Goal: Information Seeking & Learning: Find contact information

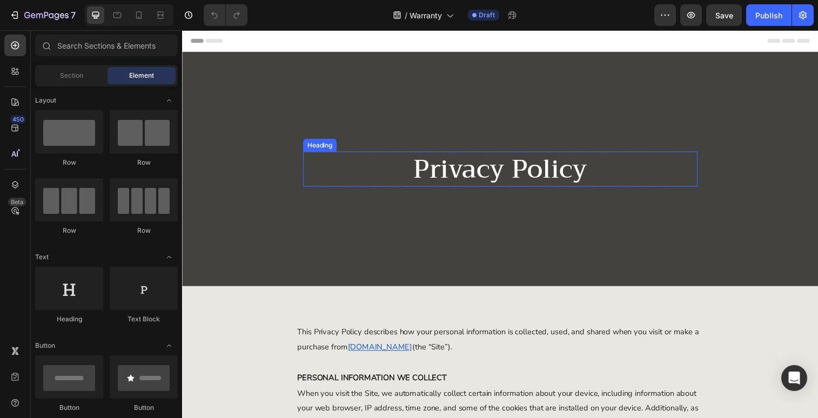
click at [508, 170] on h2 "Privacy Policy" at bounding box center [506, 172] width 402 height 36
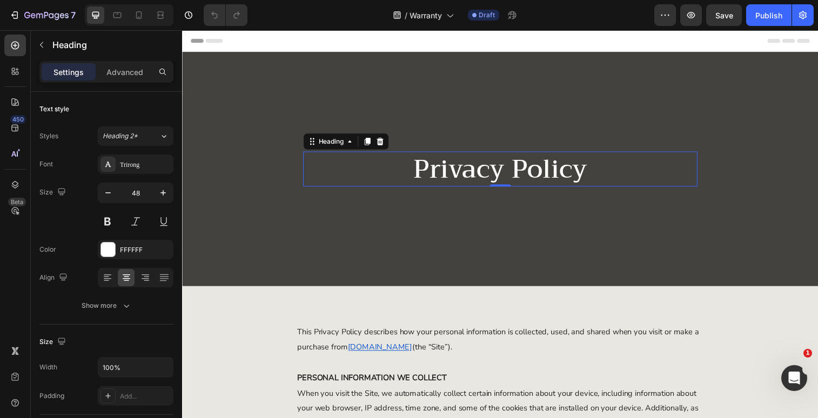
click at [504, 163] on h2 "Privacy Policy" at bounding box center [506, 172] width 402 height 36
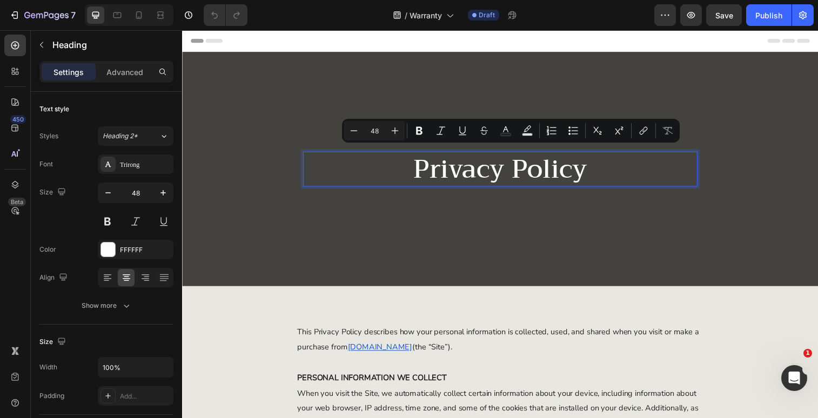
click at [602, 168] on p "Privacy Policy" at bounding box center [507, 172] width 400 height 34
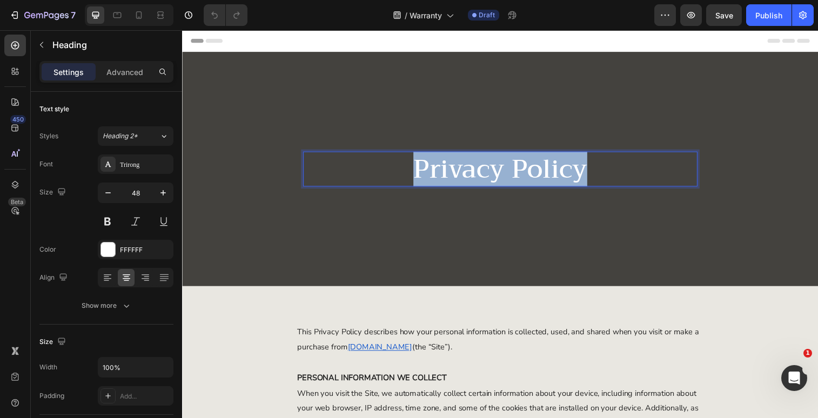
drag, startPoint x: 598, startPoint y: 172, endPoint x: 381, endPoint y: 171, distance: 217.3
click at [381, 172] on p "Privacy Policy" at bounding box center [507, 172] width 400 height 34
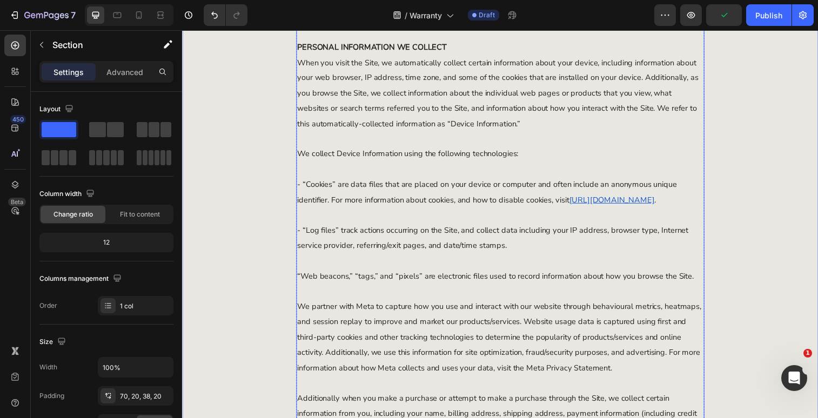
click at [500, 232] on span "- “Log files” track actions occurring on the Site, and collect data including y…" at bounding box center [498, 242] width 399 height 26
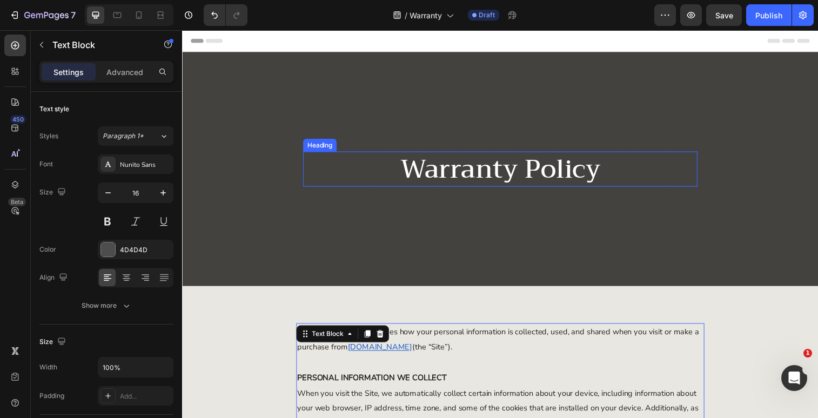
click at [566, 174] on h2 "Warranty Policy" at bounding box center [506, 172] width 402 height 36
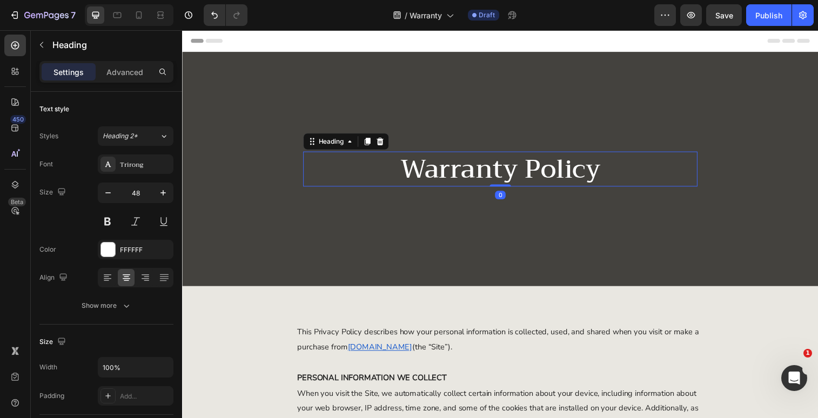
click at [559, 171] on h2 "Warranty Policy" at bounding box center [506, 172] width 402 height 36
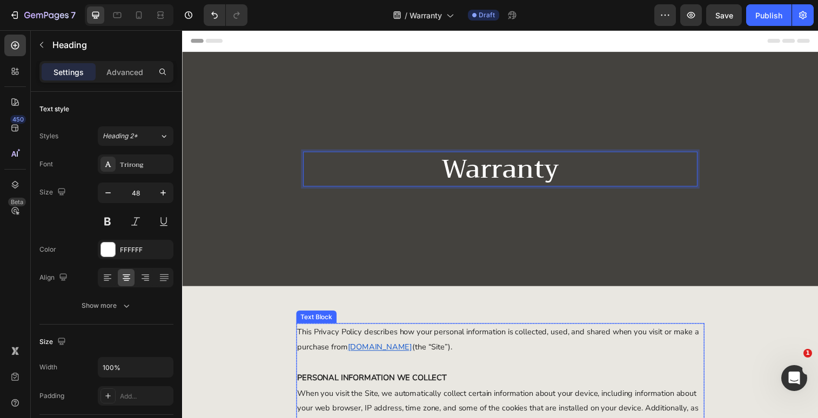
click at [530, 342] on span "This Privacy Policy describes how your personal information is collected, used,…" at bounding box center [504, 345] width 410 height 26
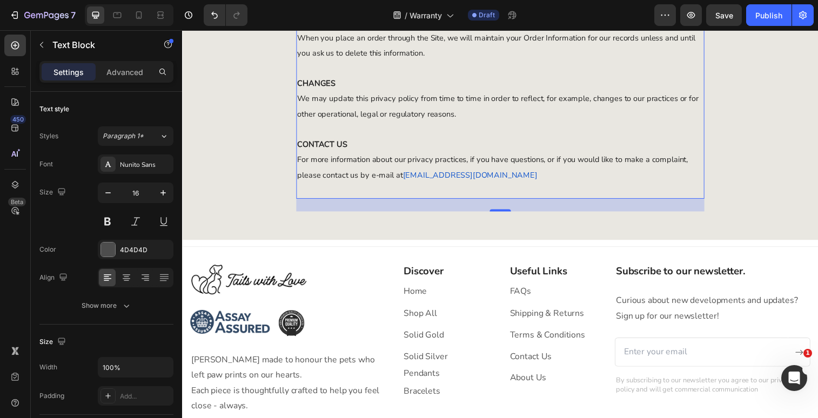
scroll to position [1656, 0]
click at [532, 185] on p "For more information about our privacy practices, if you have questions, or if …" at bounding box center [506, 169] width 414 height 31
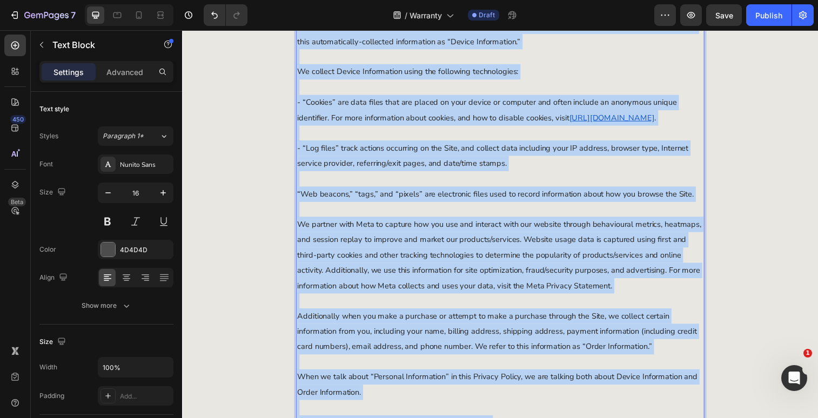
scroll to position [0, 0]
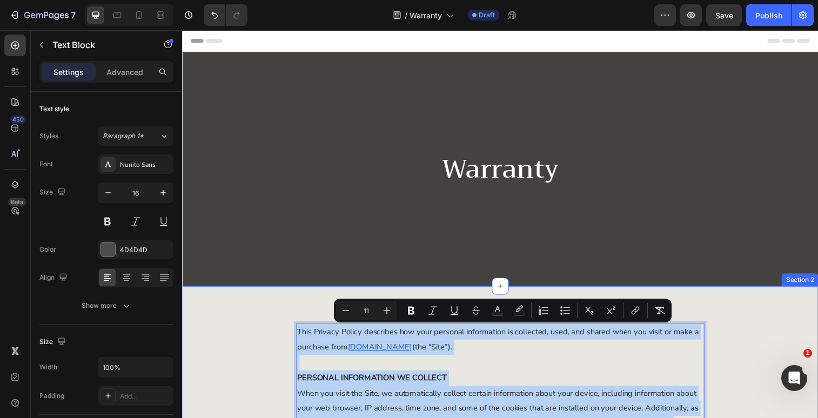
drag, startPoint x: 525, startPoint y: 215, endPoint x: 293, endPoint y: 335, distance: 261.6
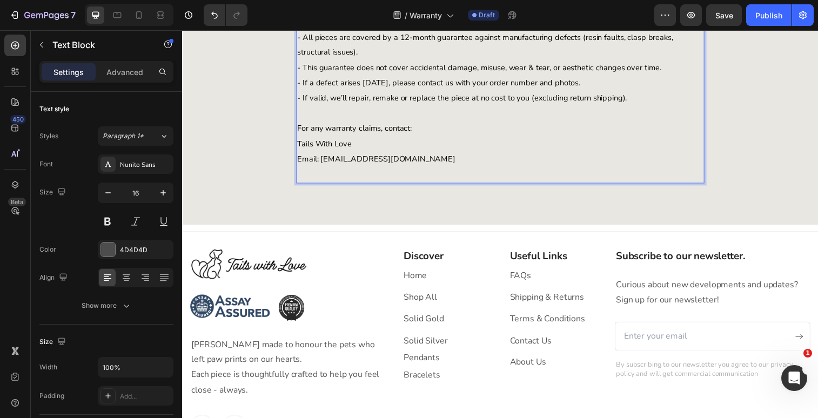
scroll to position [371, 0]
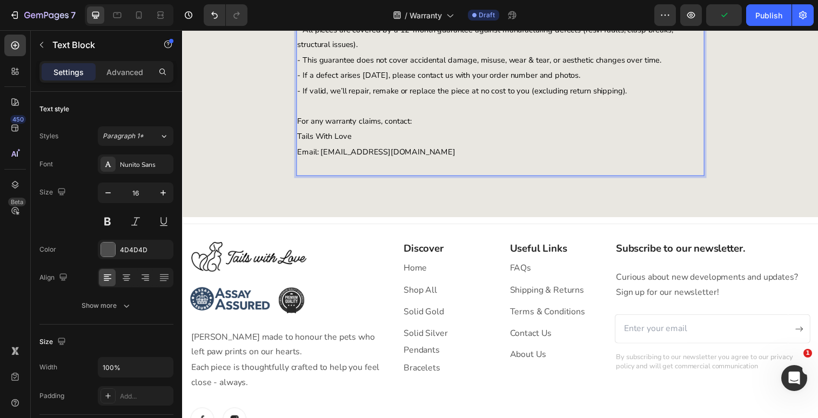
click at [346, 170] on p "Rich Text Editor. Editing area: main" at bounding box center [506, 170] width 414 height 16
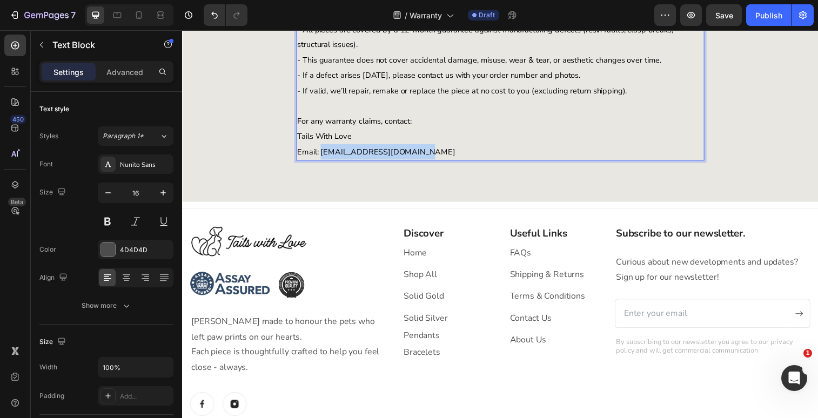
drag, startPoint x: 421, startPoint y: 156, endPoint x: 324, endPoint y: 155, distance: 96.8
click at [324, 155] on p "Email: [EMAIL_ADDRESS][DOMAIN_NAME]" at bounding box center [506, 155] width 414 height 16
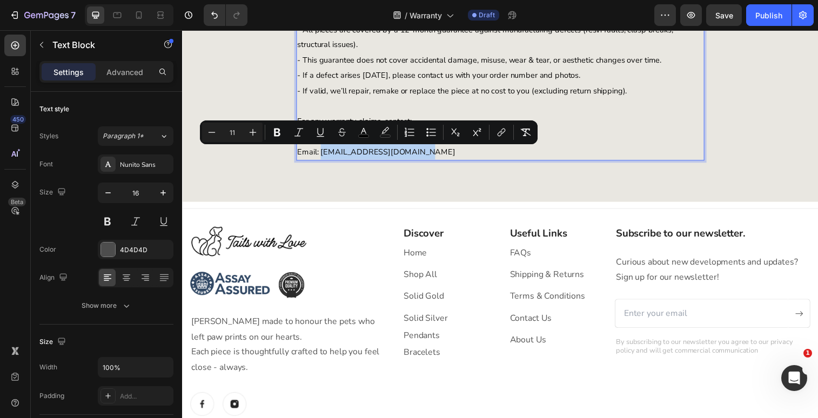
copy span "[EMAIL_ADDRESS][DOMAIN_NAME]"
click at [504, 130] on icon "Editor contextual toolbar" at bounding box center [501, 132] width 11 height 11
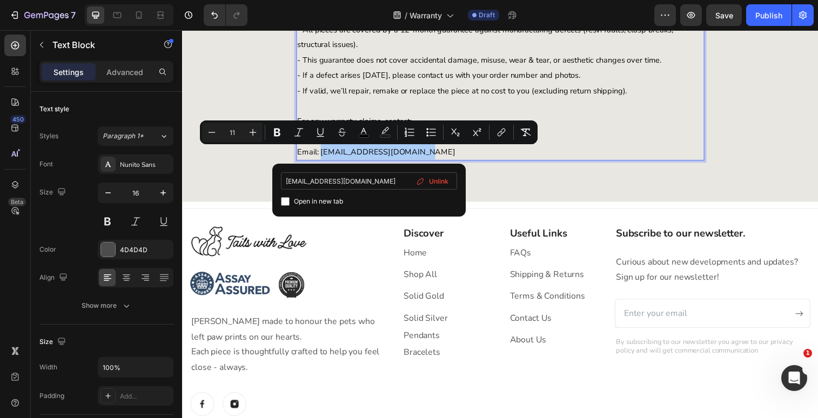
click at [287, 181] on input "[EMAIL_ADDRESS][DOMAIN_NAME]" at bounding box center [369, 180] width 176 height 17
type input "mailto:[EMAIL_ADDRESS][DOMAIN_NAME]"
click at [523, 180] on div "Warranty / Guarantee – Tails With Love We stand behind the quality of our handc…" at bounding box center [506, 71] width 627 height 226
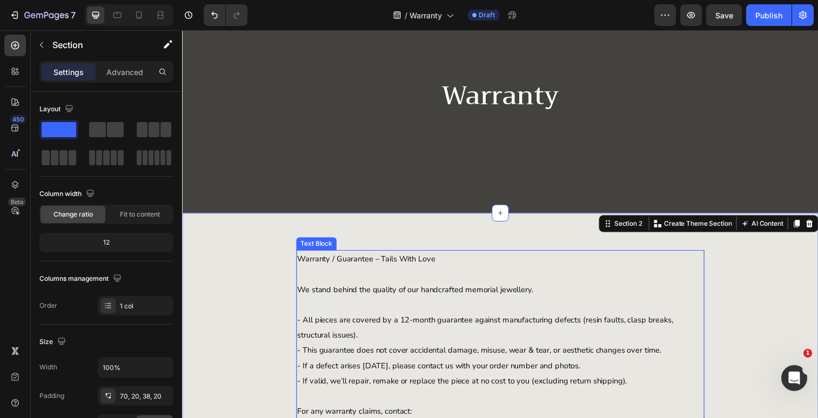
scroll to position [0, 0]
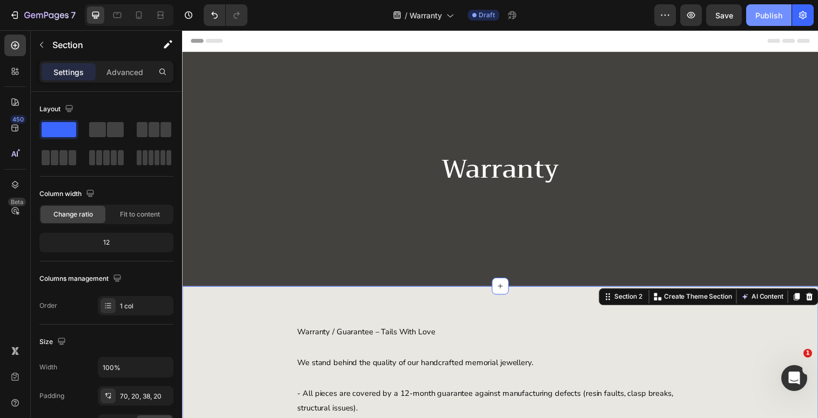
click at [768, 19] on div "Publish" at bounding box center [769, 15] width 27 height 11
click at [814, 13] on button "button" at bounding box center [804, 15] width 22 height 22
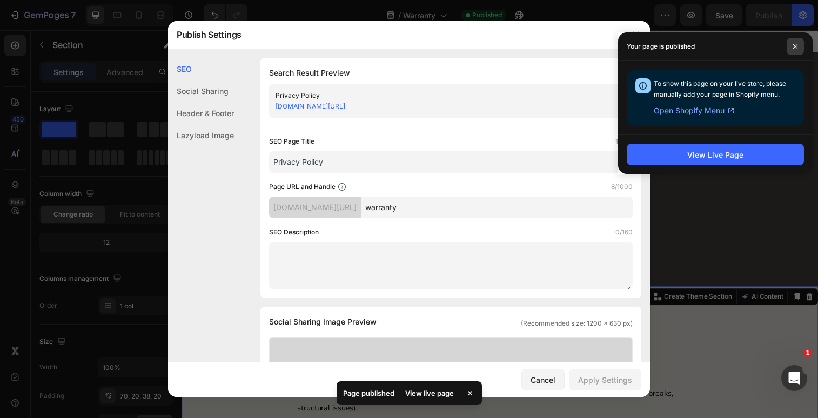
click at [800, 44] on span at bounding box center [795, 46] width 17 height 17
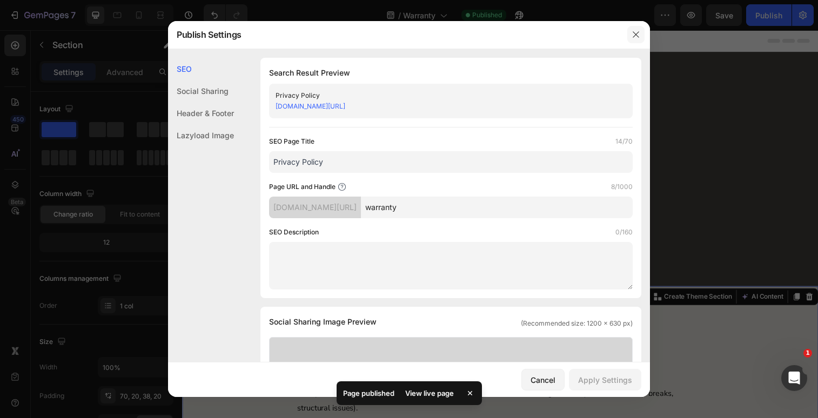
click at [637, 33] on icon "button" at bounding box center [636, 34] width 6 height 6
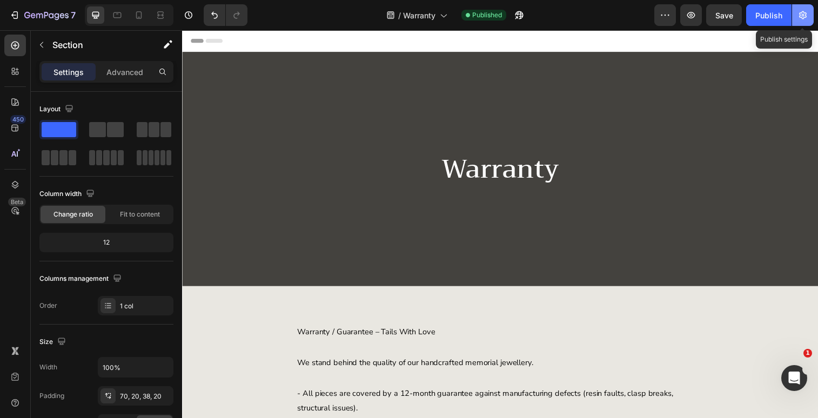
click at [805, 11] on icon "button" at bounding box center [803, 15] width 11 height 11
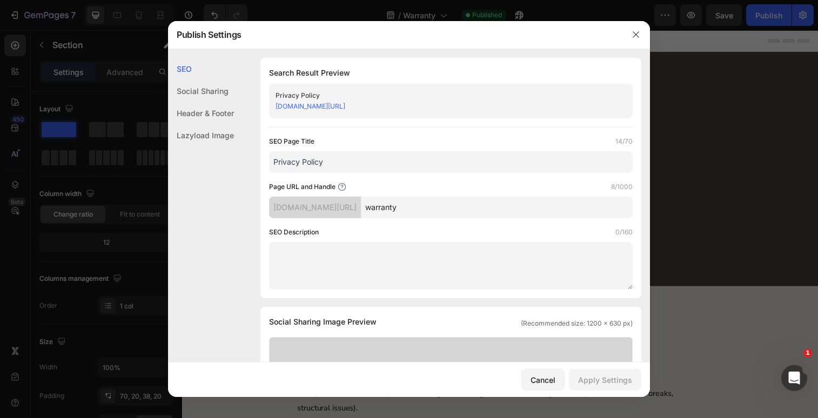
click at [345, 105] on link "[DOMAIN_NAME][URL]" at bounding box center [311, 106] width 70 height 8
drag, startPoint x: 638, startPoint y: 30, endPoint x: 465, endPoint y: 1, distance: 175.5
click at [638, 30] on icon "button" at bounding box center [636, 34] width 9 height 9
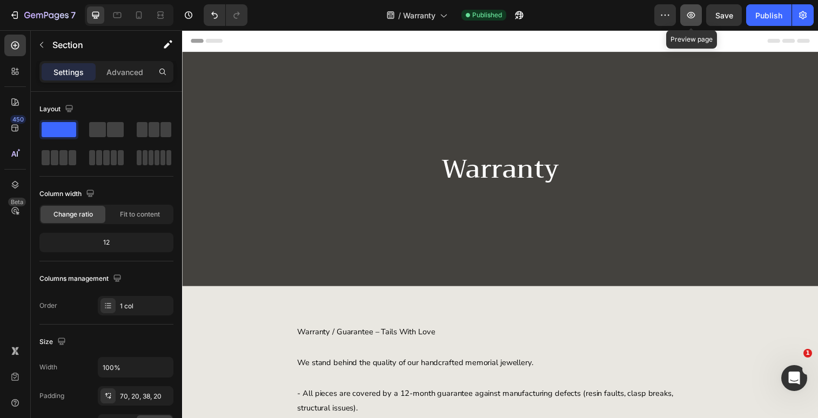
click at [690, 16] on icon "button" at bounding box center [691, 15] width 11 height 11
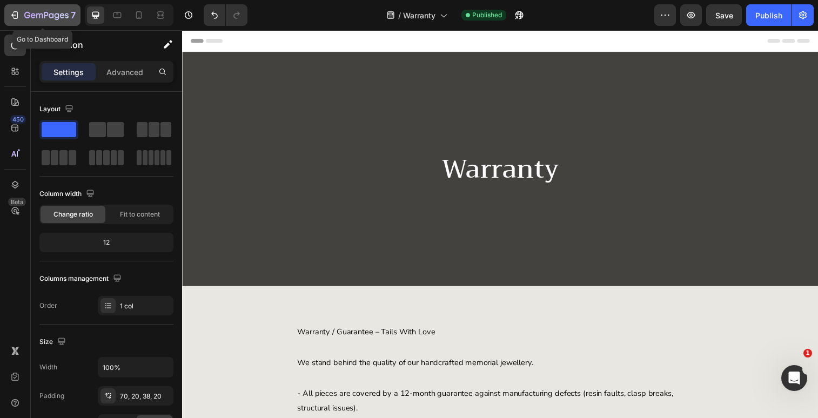
click at [13, 12] on icon "button" at bounding box center [14, 15] width 11 height 11
